Goal: Find specific page/section: Find specific page/section

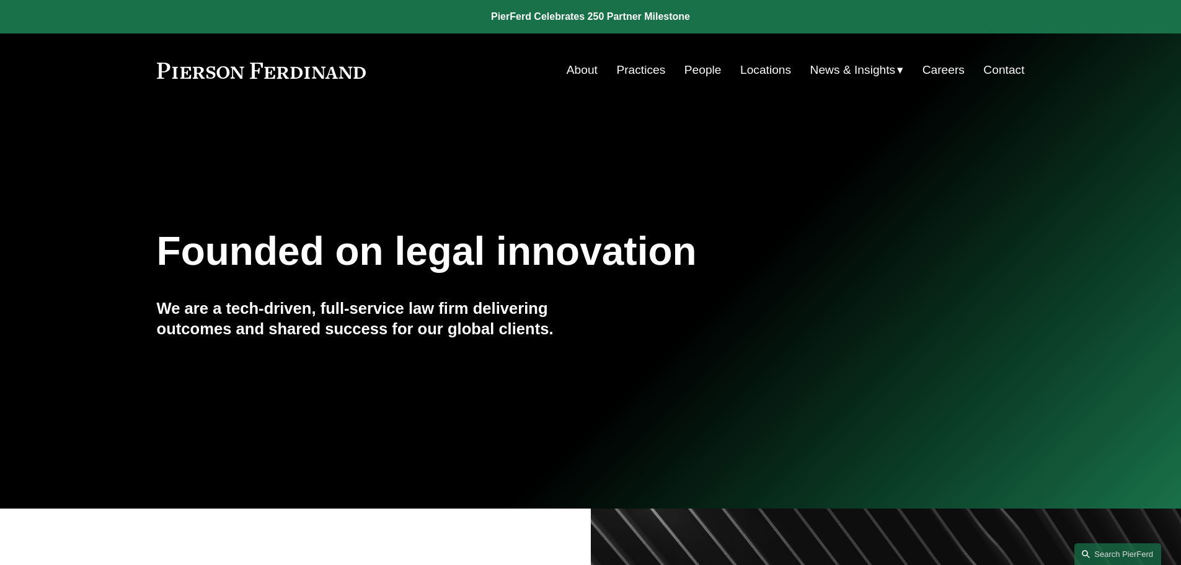
click at [705, 71] on link "People" at bounding box center [702, 70] width 37 height 24
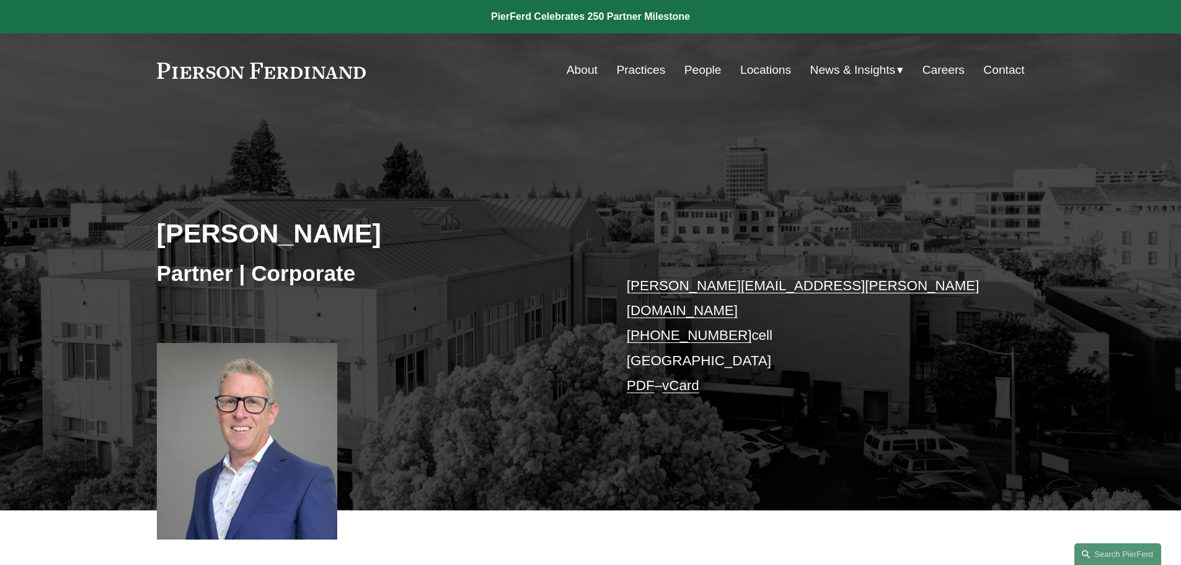
scroll to position [310, 0]
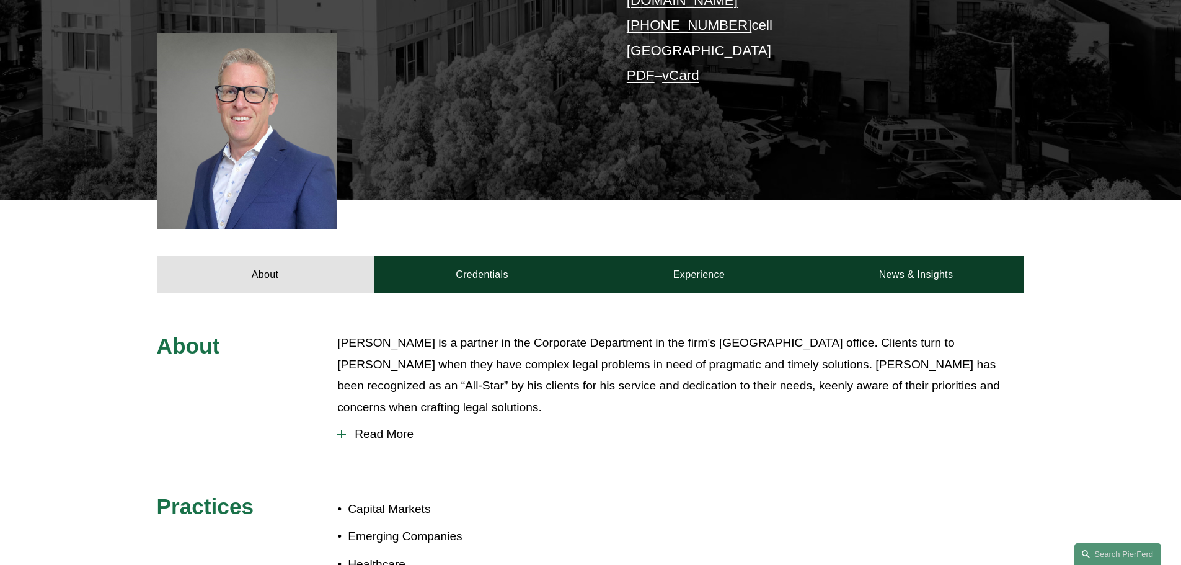
click at [346, 430] on div at bounding box center [341, 434] width 9 height 9
